Goal: Task Accomplishment & Management: Manage account settings

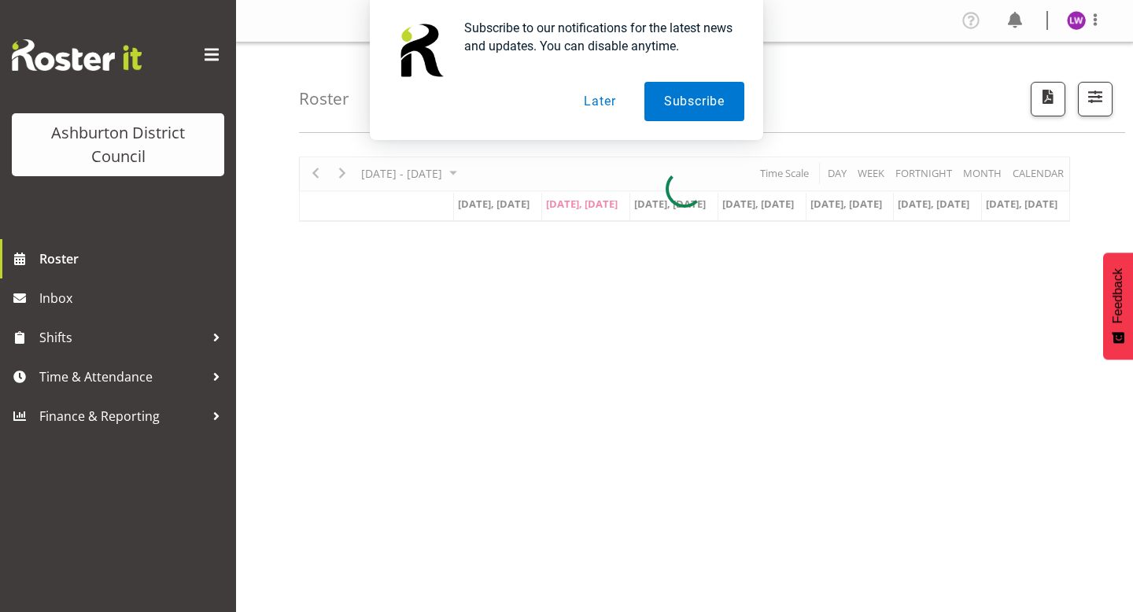
click at [595, 102] on button "Later" at bounding box center [599, 101] width 71 height 39
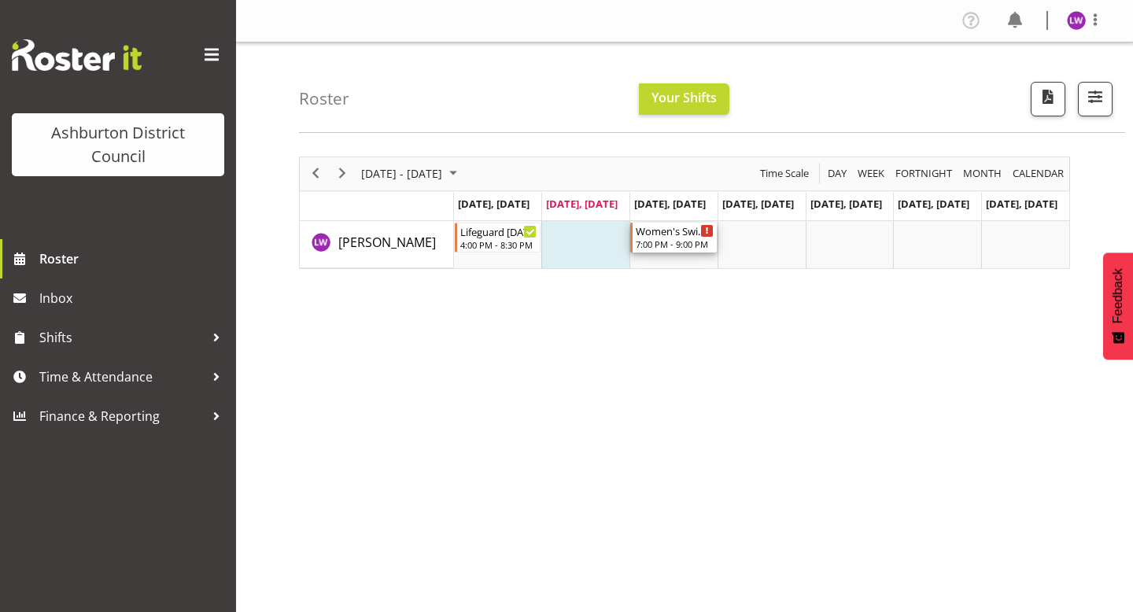
click at [708, 231] on div "Timeline Week of August 19, 2025" at bounding box center [707, 231] width 12 height 12
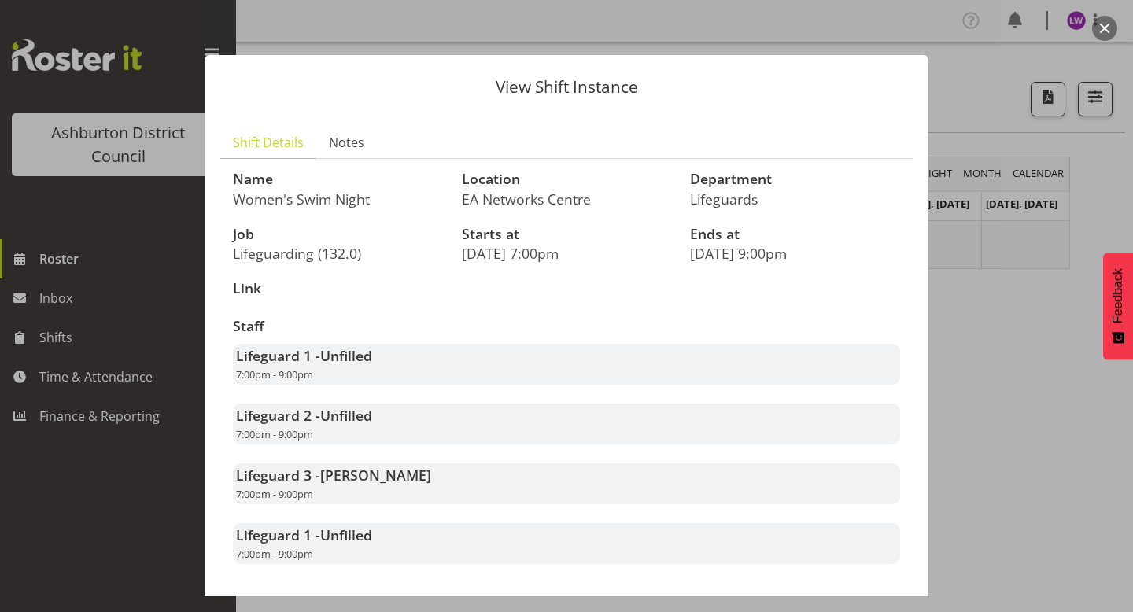
scroll to position [70, 0]
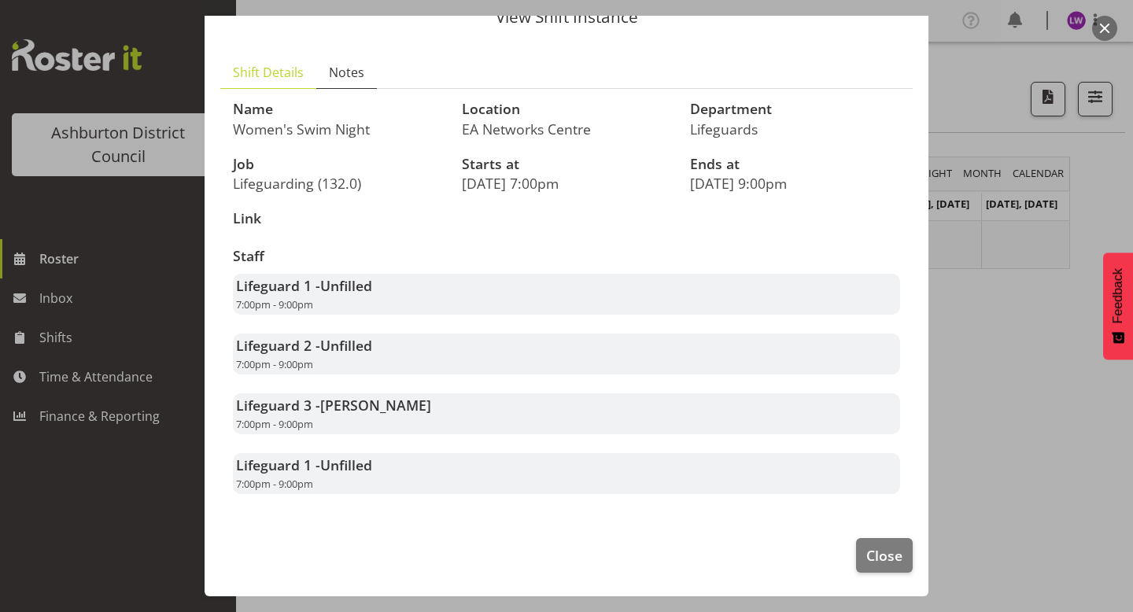
click at [339, 77] on span "Notes" at bounding box center [346, 72] width 35 height 19
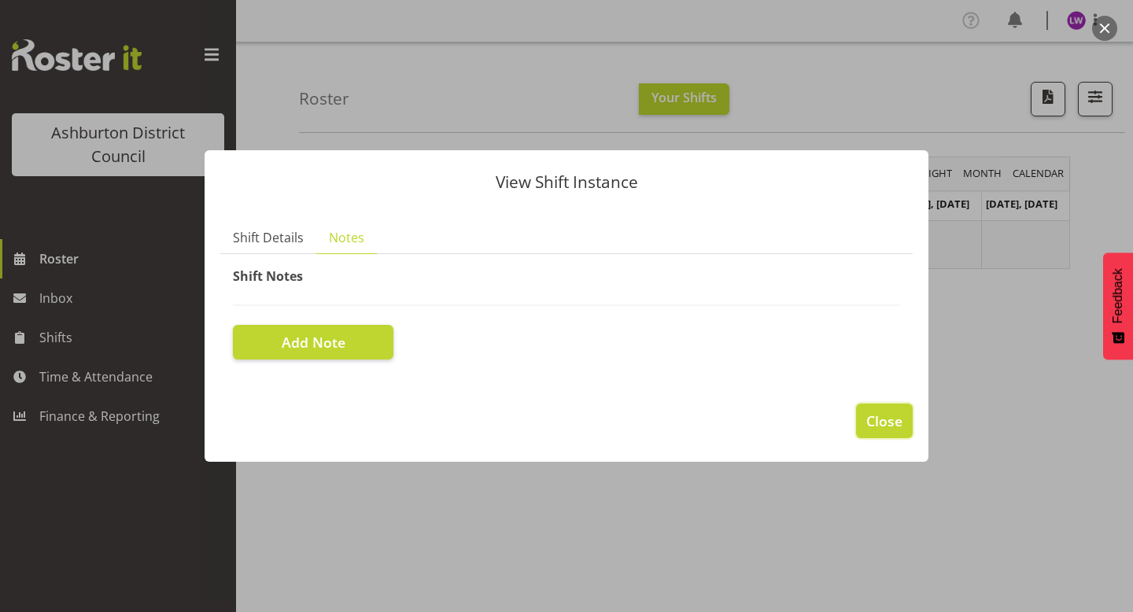
click at [898, 421] on span "Close" at bounding box center [884, 421] width 36 height 20
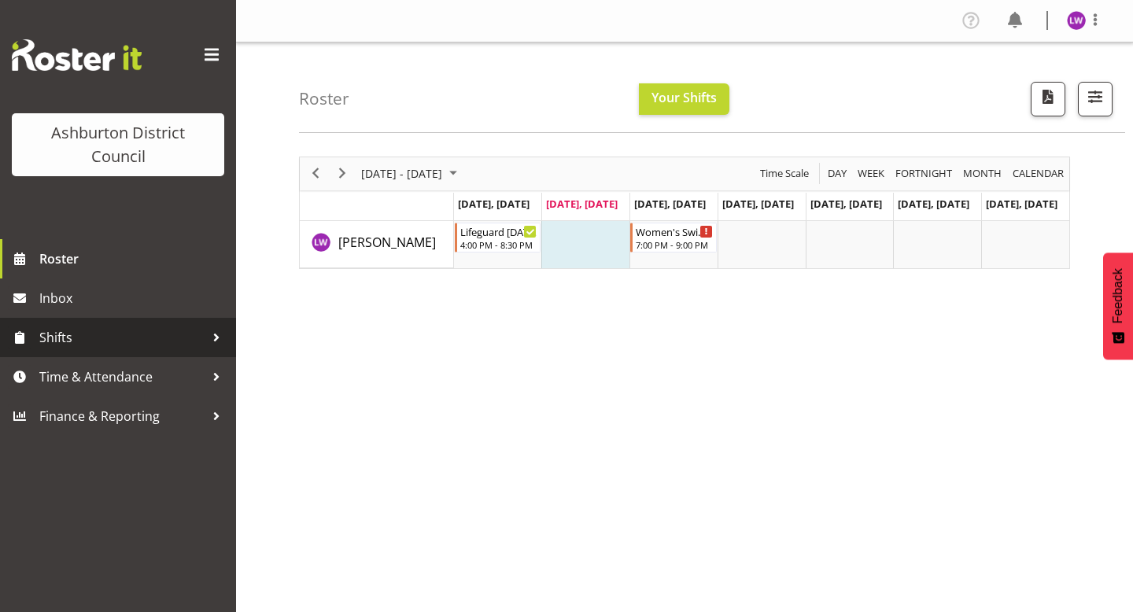
click at [148, 340] on span "Shifts" at bounding box center [121, 338] width 165 height 24
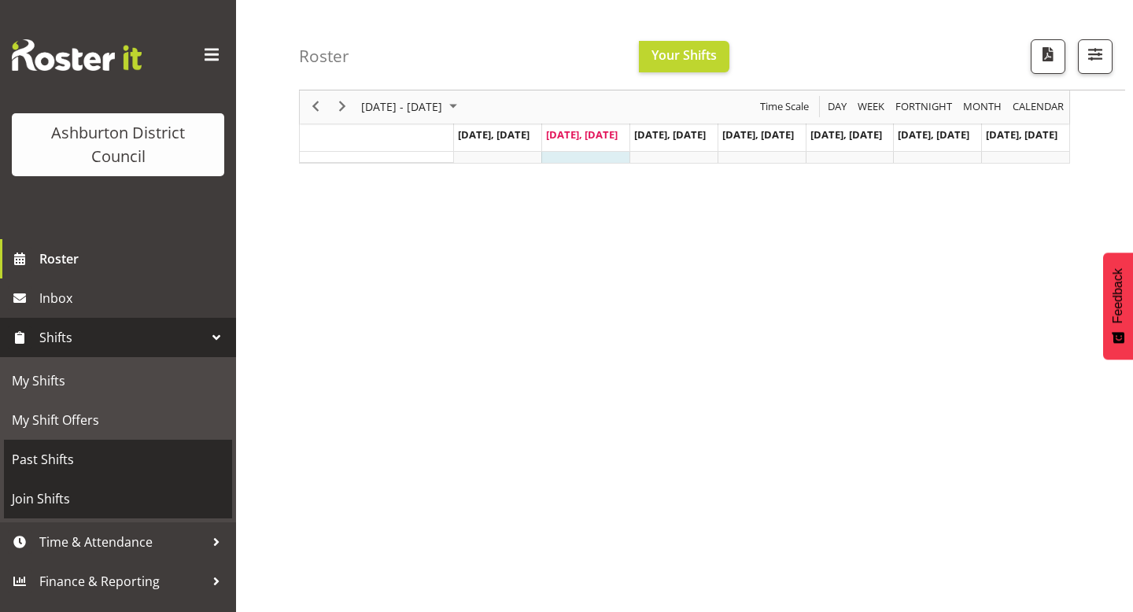
scroll to position [106, 0]
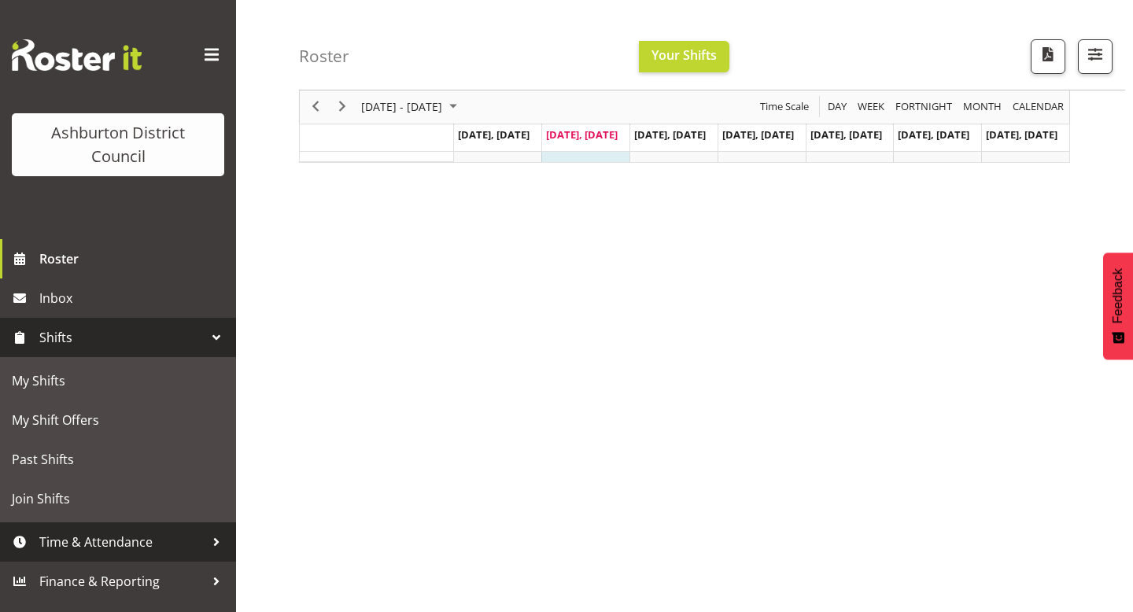
click at [144, 542] on span "Time & Attendance" at bounding box center [121, 542] width 165 height 24
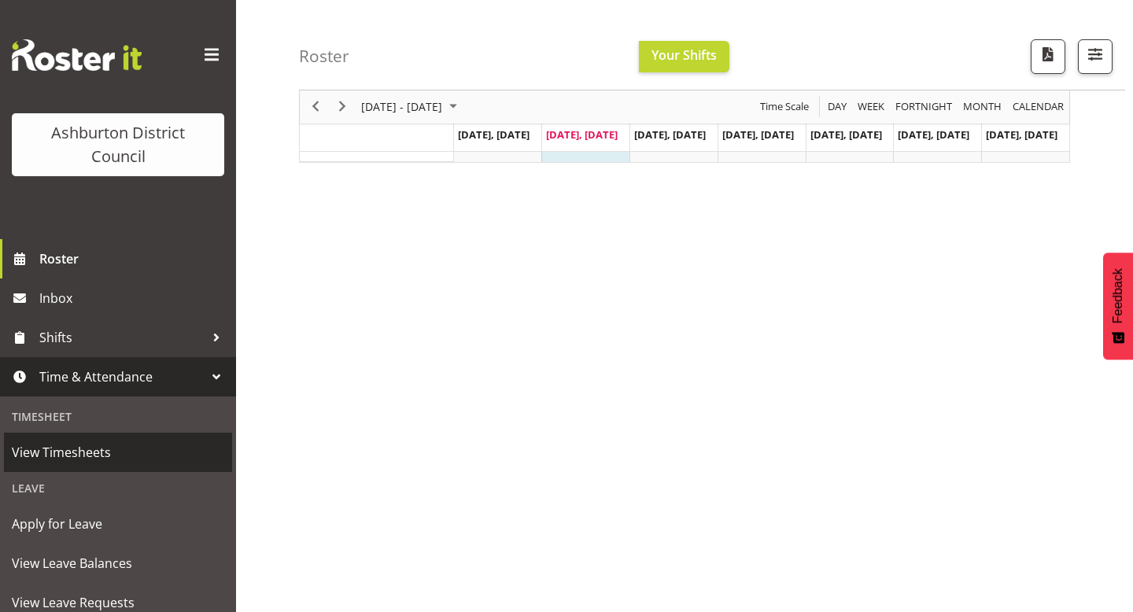
click at [98, 459] on span "View Timesheets" at bounding box center [118, 453] width 212 height 24
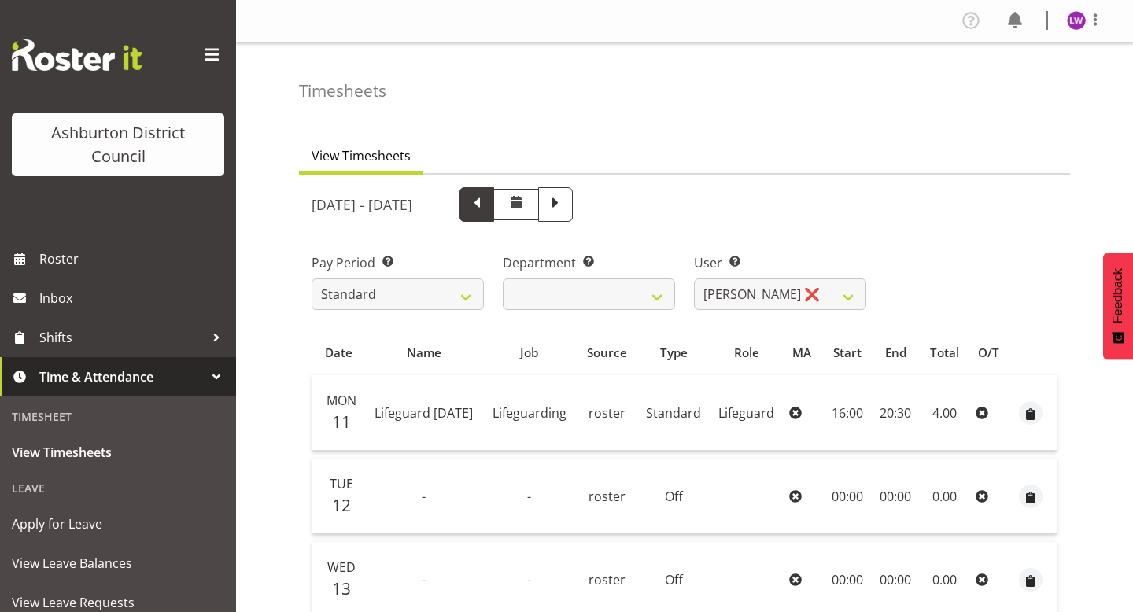
click at [487, 199] on span at bounding box center [477, 203] width 20 height 20
select select
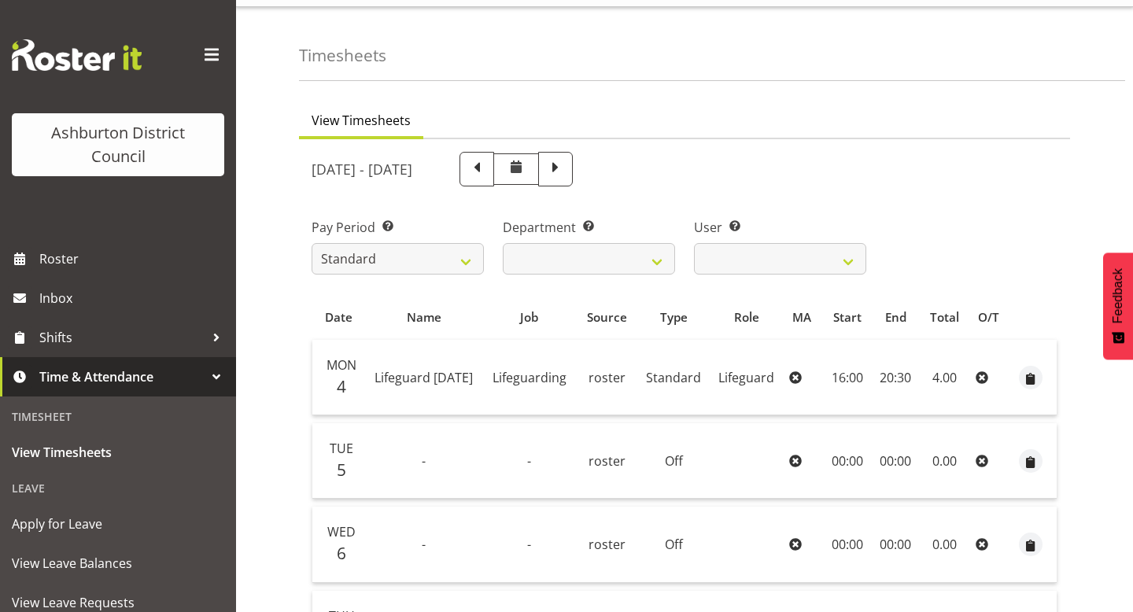
scroll to position [15, 0]
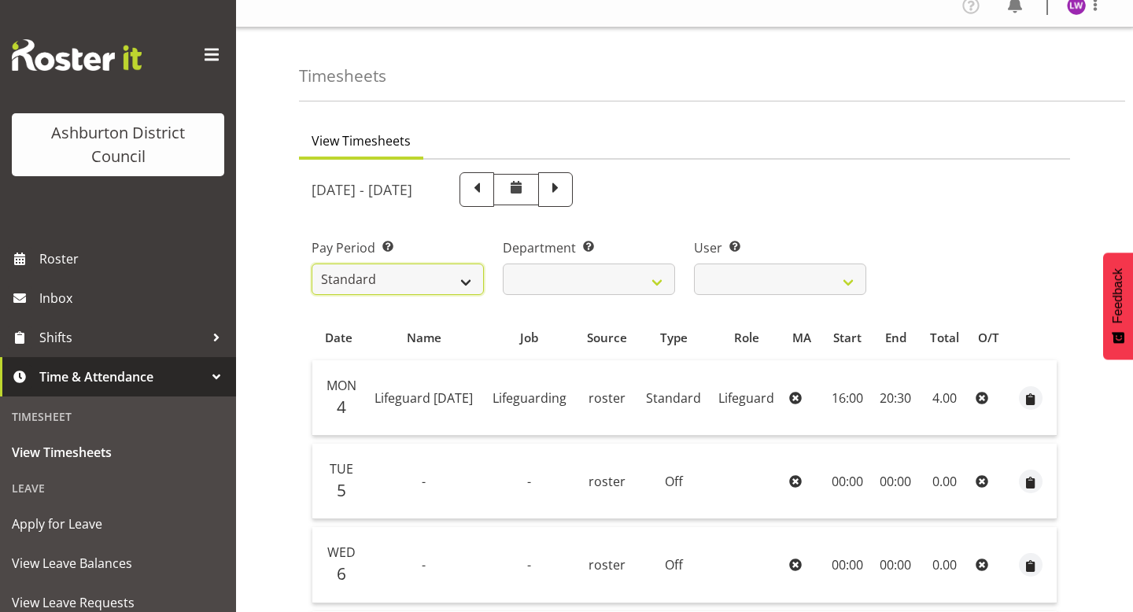
click at [395, 289] on select "Standard" at bounding box center [398, 279] width 172 height 31
click at [630, 278] on select "Lifeguards" at bounding box center [589, 279] width 172 height 31
click at [503, 264] on select "Lifeguards" at bounding box center [589, 279] width 172 height 31
click at [812, 274] on select "Laura Williams ❌" at bounding box center [780, 279] width 172 height 31
click at [694, 264] on select "Laura Williams ❌" at bounding box center [780, 279] width 172 height 31
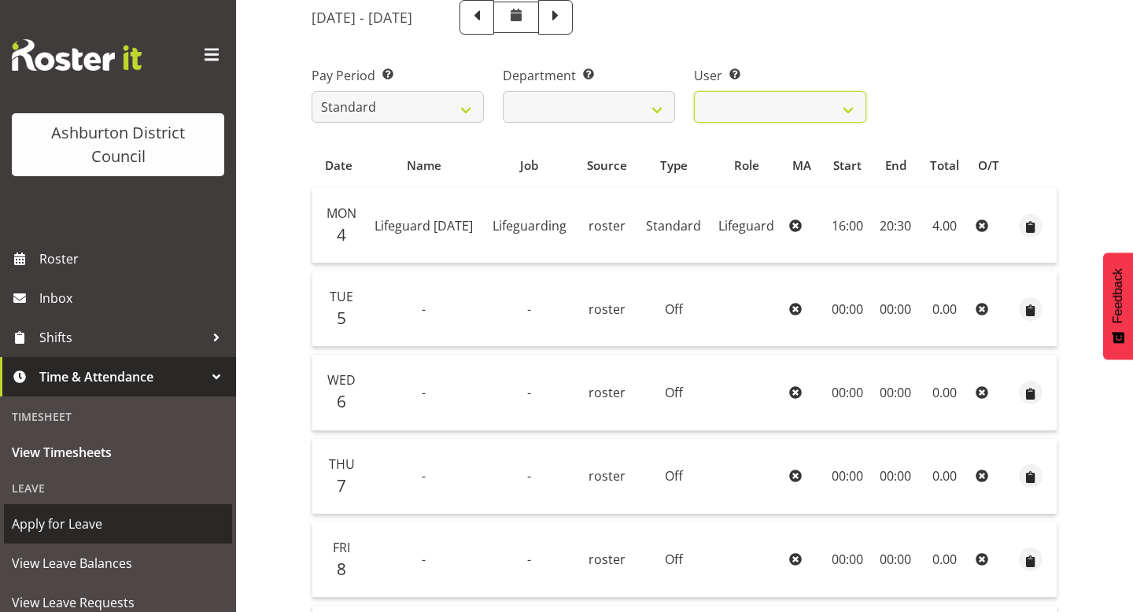
scroll to position [93, 0]
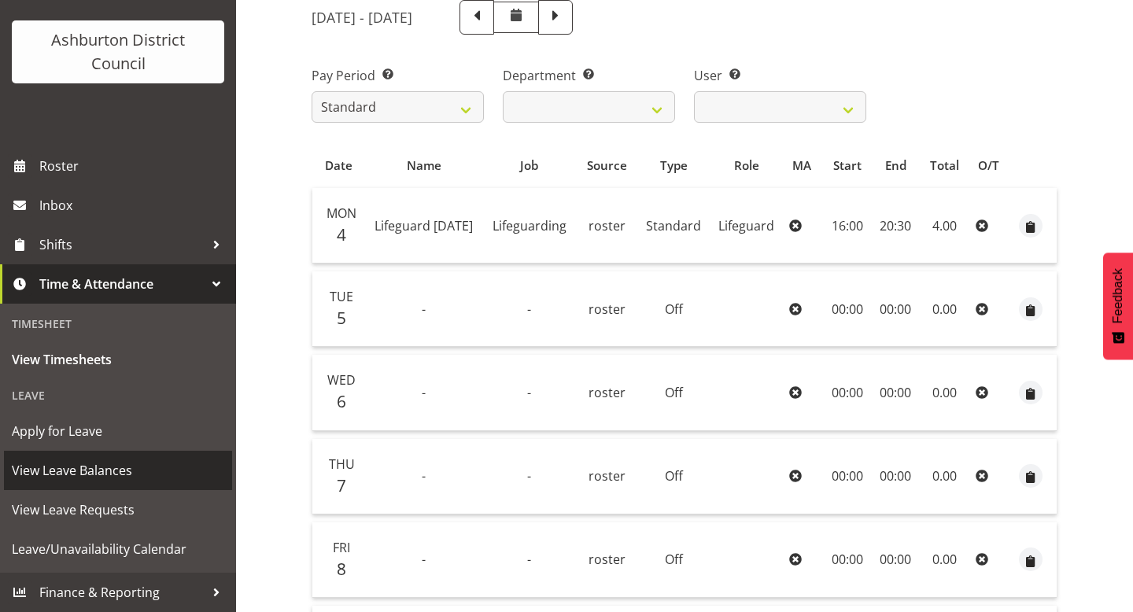
click at [101, 467] on span "View Leave Balances" at bounding box center [118, 471] width 212 height 24
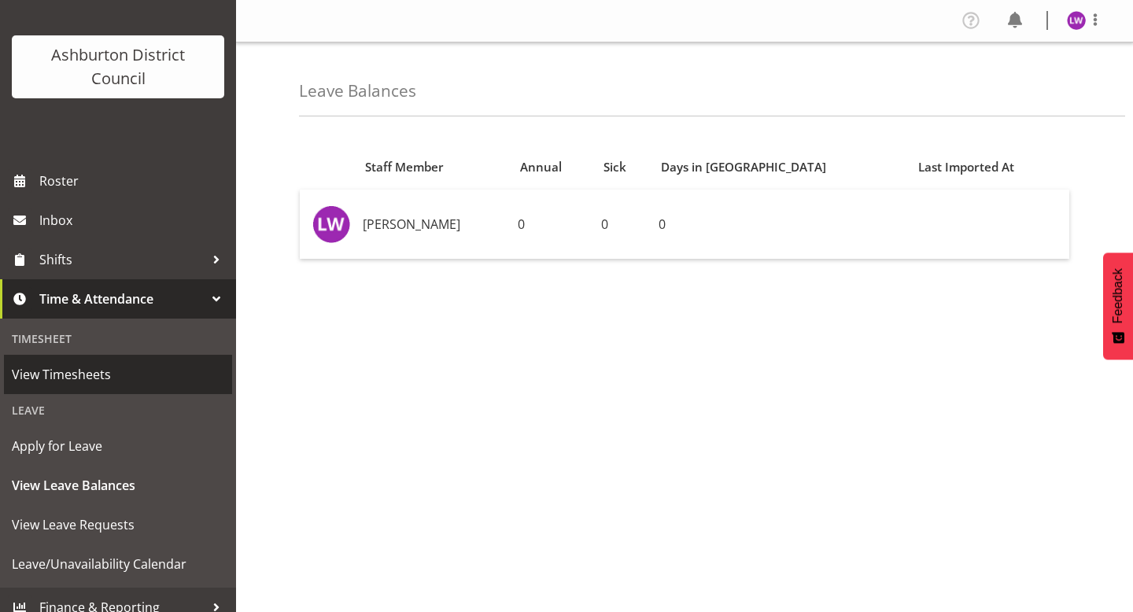
scroll to position [93, 0]
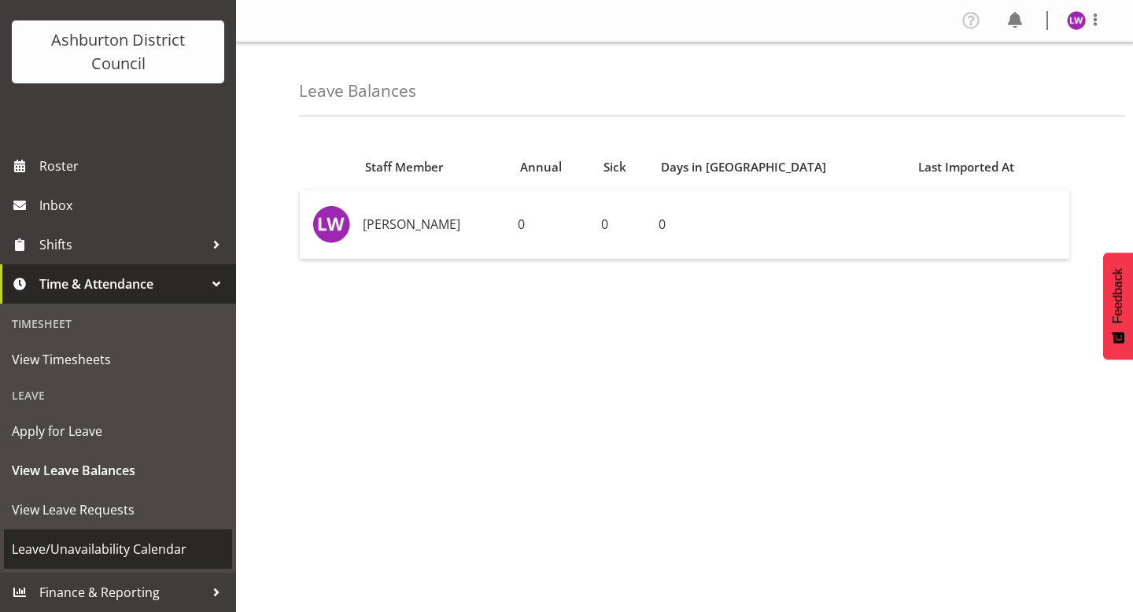
click at [149, 546] on span "Leave/Unavailability Calendar" at bounding box center [118, 550] width 212 height 24
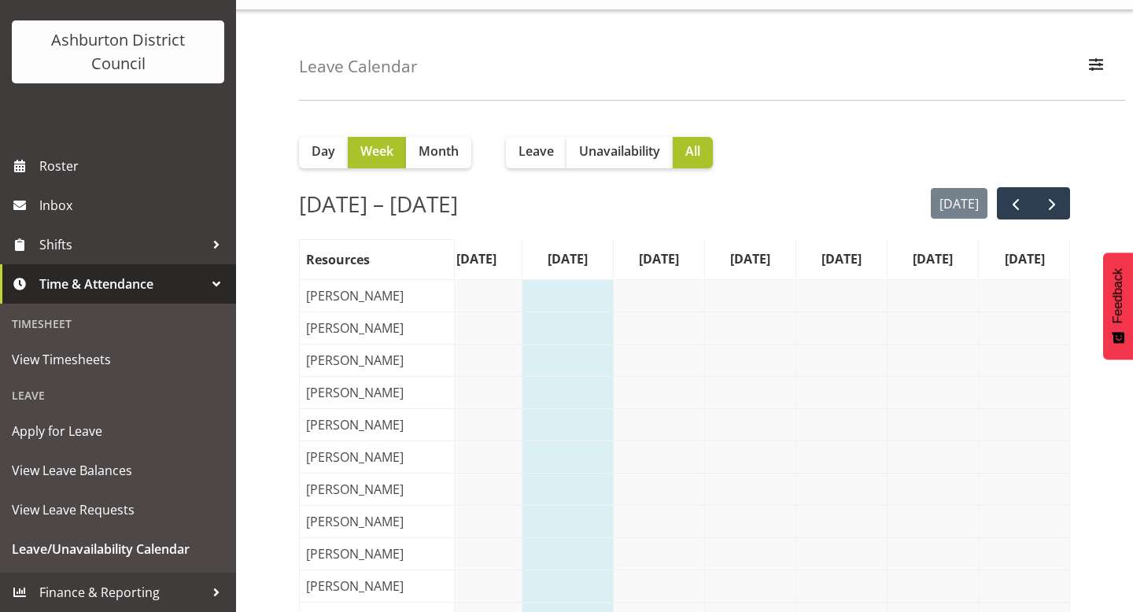
scroll to position [31, 0]
click at [630, 161] on span "Unavailability" at bounding box center [619, 152] width 81 height 19
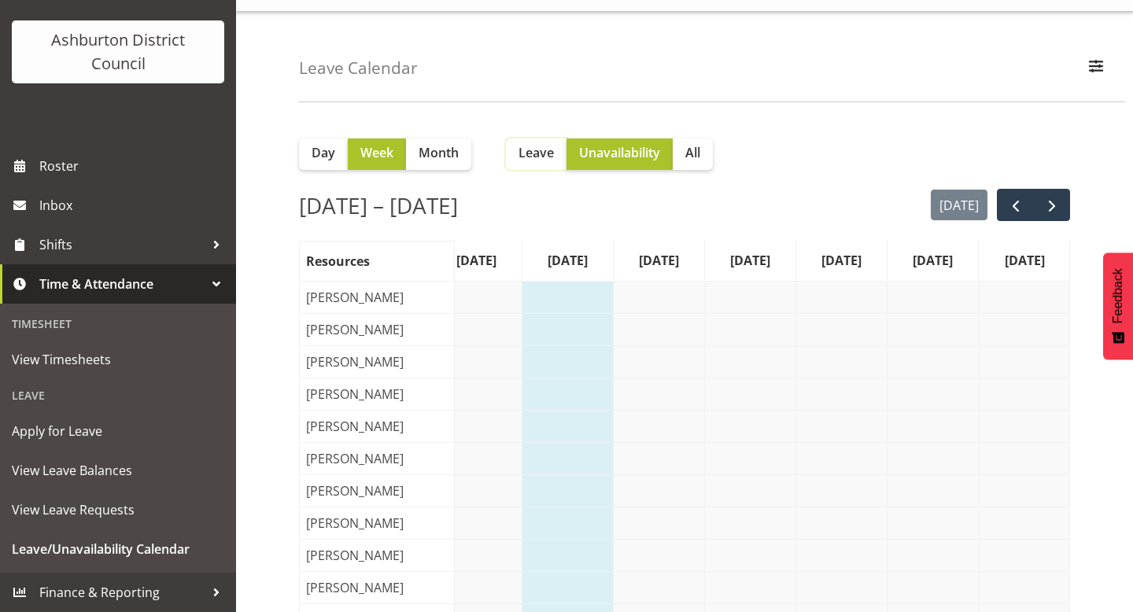
click at [556, 150] on button "Leave" at bounding box center [536, 154] width 61 height 31
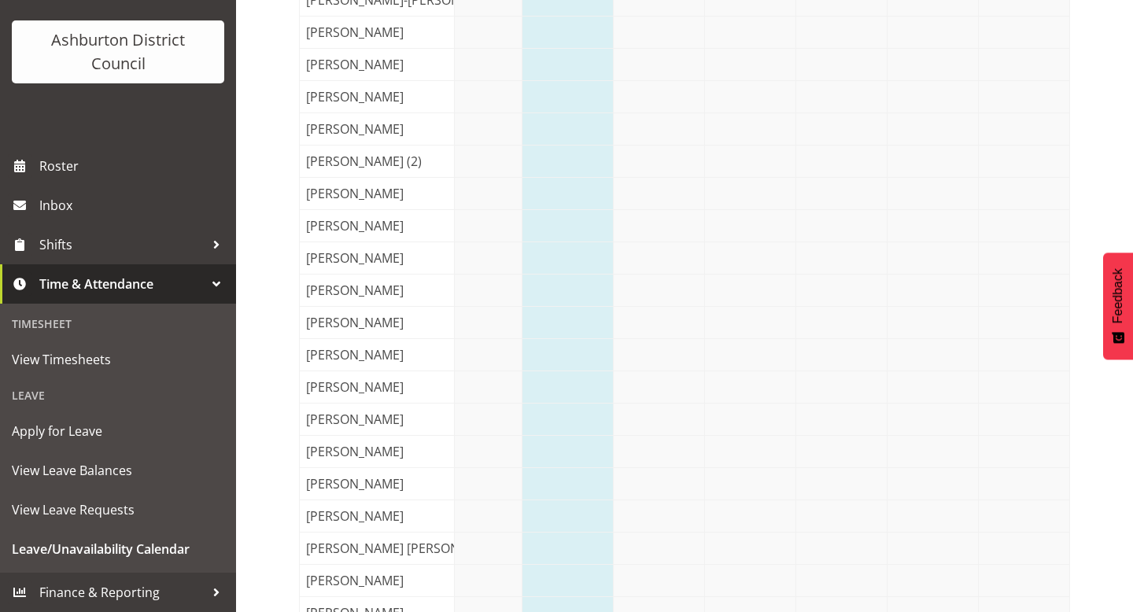
scroll to position [2187, 0]
